Goal: Navigation & Orientation: Find specific page/section

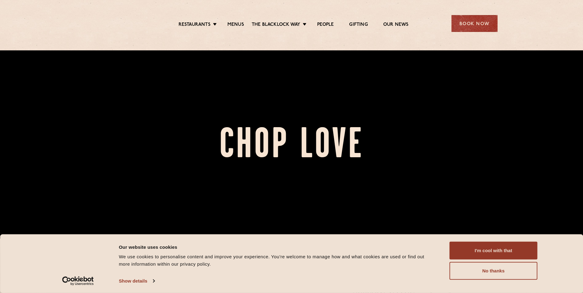
scroll to position [92, 0]
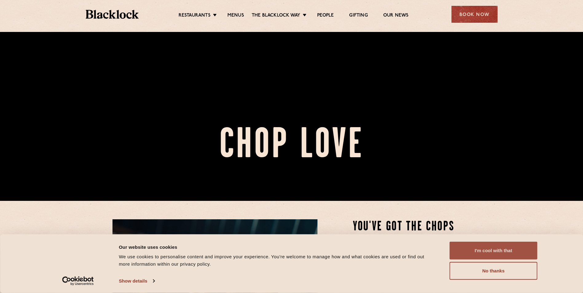
click at [479, 249] on button "I'm cool with that" at bounding box center [493, 251] width 88 height 18
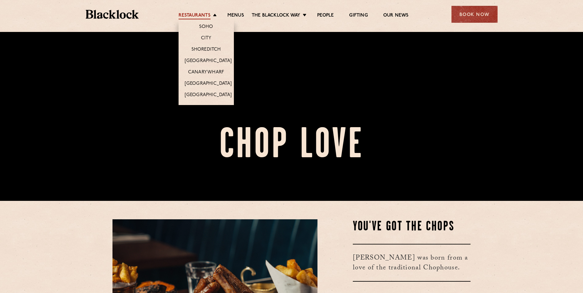
click at [207, 15] on link "Restaurants" at bounding box center [194, 16] width 32 height 7
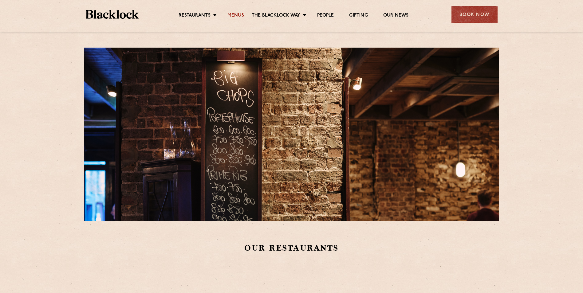
click at [234, 14] on link "Menus" at bounding box center [235, 16] width 17 height 7
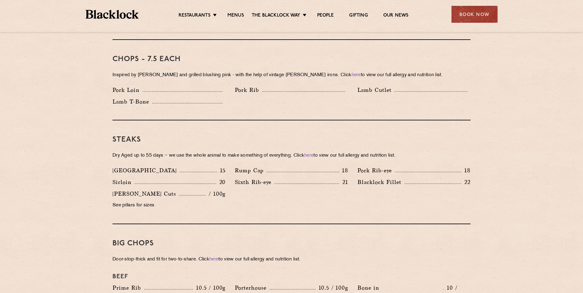
scroll to position [491, 0]
